Goal: Navigation & Orientation: Find specific page/section

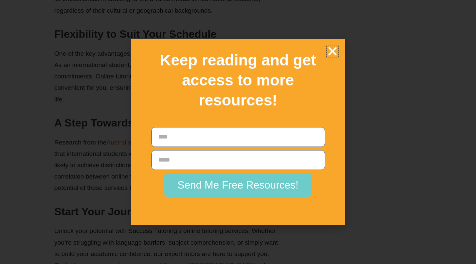
scroll to position [908, 0]
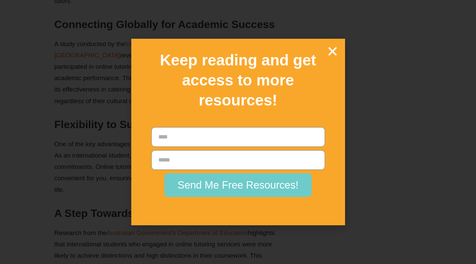
click at [332, 51] on icon "Close" at bounding box center [333, 51] width 12 height 12
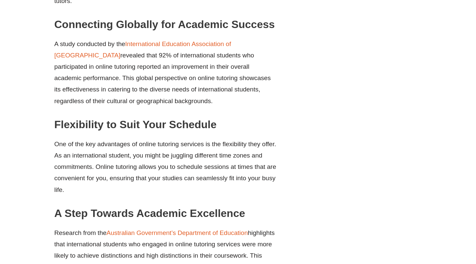
click at [311, 173] on div "Table of Content Boosting Academic Confidence Through Personalised Learning Exp…" at bounding box center [358, 2] width 134 height 1044
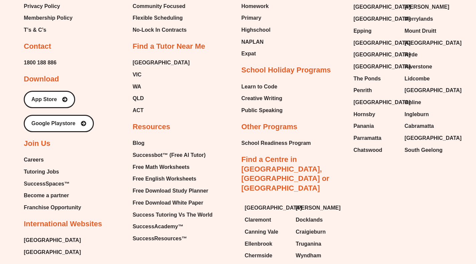
scroll to position [2117, 0]
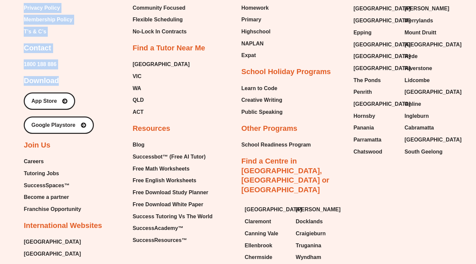
drag, startPoint x: 73, startPoint y: 152, endPoint x: 42, endPoint y: 118, distance: 46.1
click at [8, 98] on div "Email Instagram Facebook Youtube Tumblr Linkedin About Our Story About Us Execu…" at bounding box center [238, 62] width 476 height 545
click at [88, 117] on div "About Our Story About Us Executive Team Site Map Privacy Policy Membership Poli…" at bounding box center [75, 99] width 102 height 320
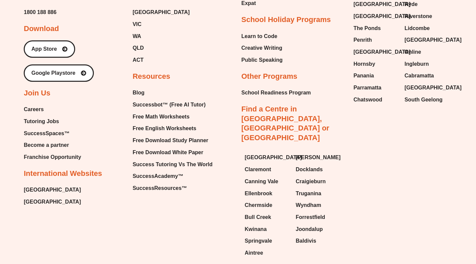
scroll to position [2170, 0]
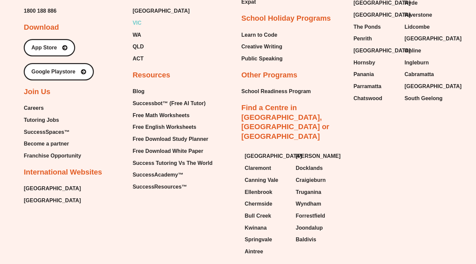
click at [135, 28] on span "VIC" at bounding box center [137, 23] width 9 height 10
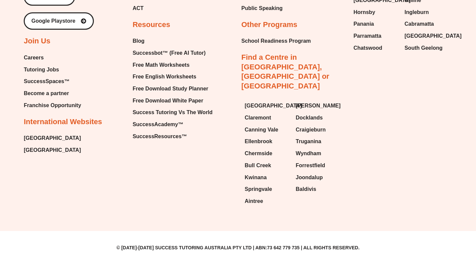
scroll to position [4728, 0]
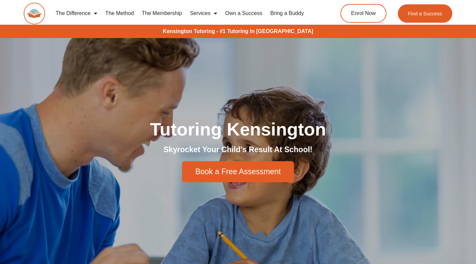
click at [287, 15] on link "Bring a Buddy" at bounding box center [287, 13] width 42 height 15
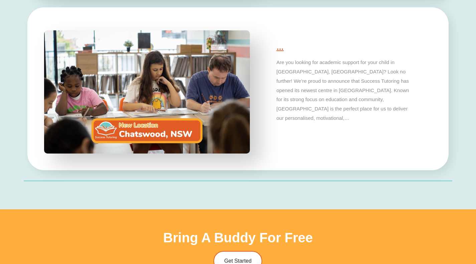
scroll to position [1868, 0]
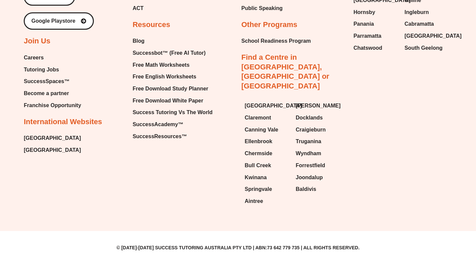
scroll to position [4809, 0]
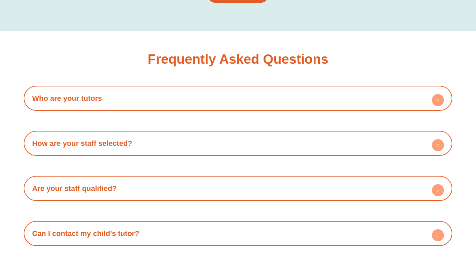
scroll to position [1091, 0]
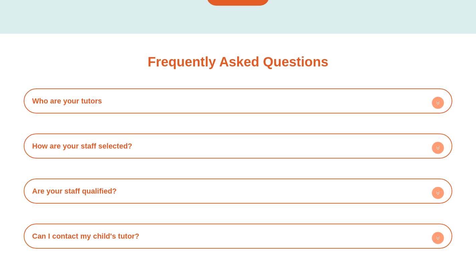
click at [209, 92] on h4 "Who are your tutors" at bounding box center [238, 101] width 422 height 18
